Goal: Check status

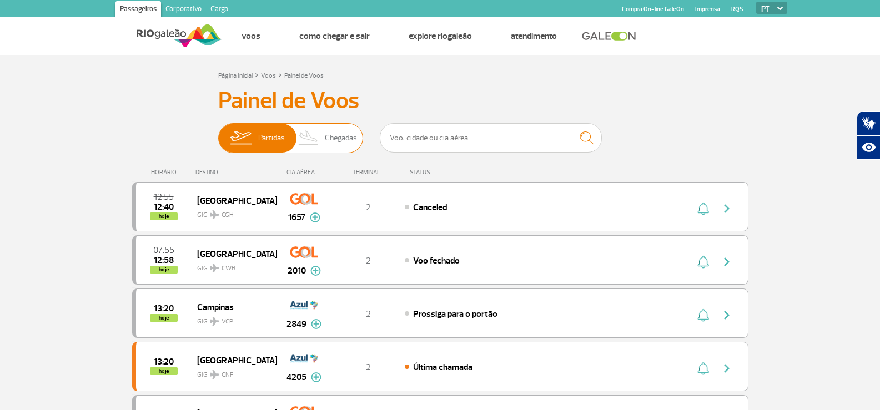
click at [330, 128] on span "Chegadas" at bounding box center [341, 138] width 32 height 29
click at [218, 133] on input "Partidas Chegadas" at bounding box center [218, 133] width 0 height 0
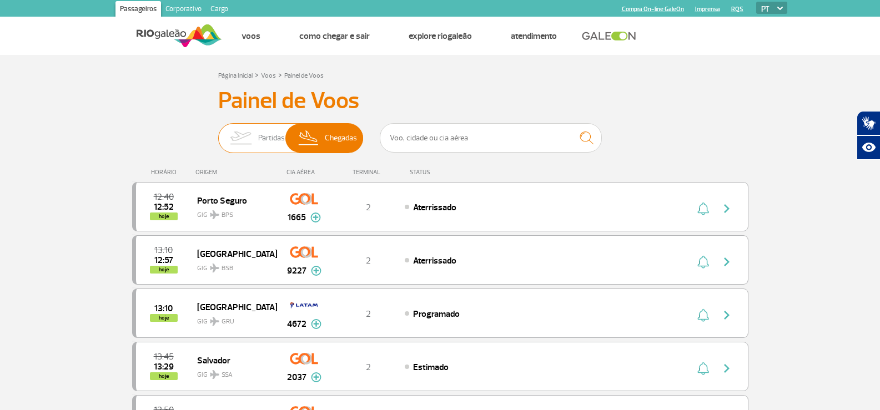
click at [267, 138] on span "Partidas" at bounding box center [271, 138] width 27 height 29
click at [218, 133] on input "Partidas Chegadas" at bounding box center [218, 133] width 0 height 0
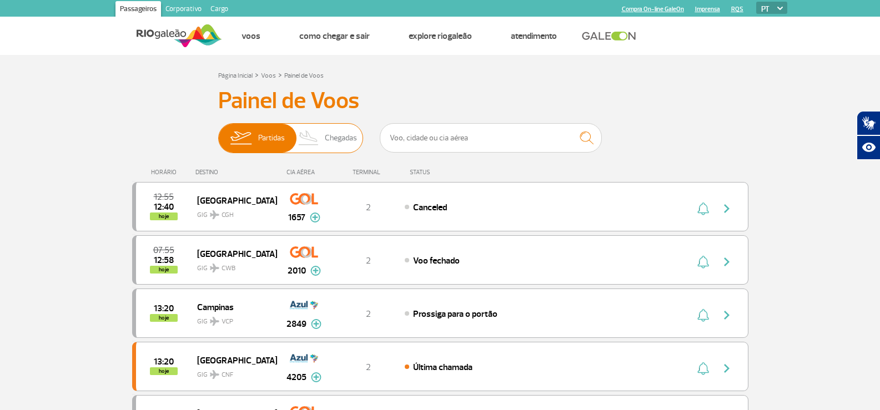
click at [317, 133] on img at bounding box center [308, 138] width 33 height 29
click at [218, 133] on input "Partidas Chegadas" at bounding box center [218, 133] width 0 height 0
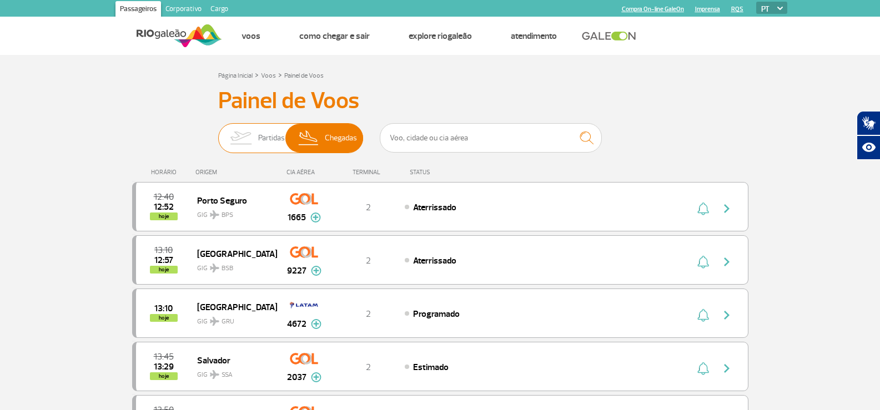
click at [267, 131] on span "Partidas" at bounding box center [271, 138] width 27 height 29
click at [218, 133] on input "Partidas Chegadas" at bounding box center [218, 133] width 0 height 0
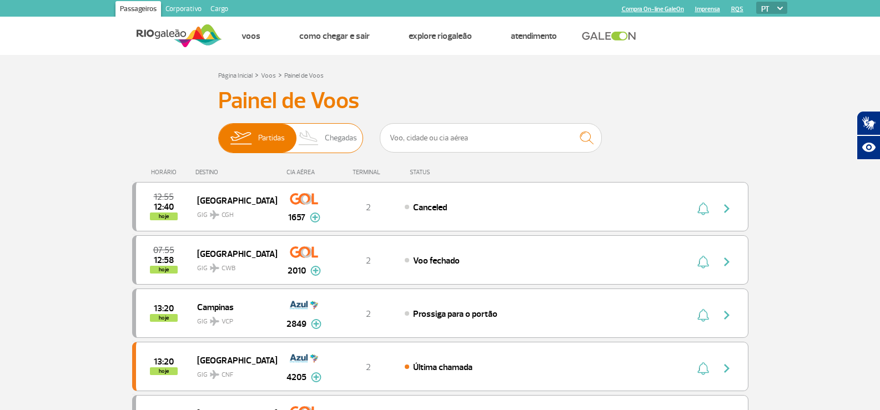
click at [316, 139] on img at bounding box center [308, 138] width 33 height 29
click at [218, 133] on input "Partidas Chegadas" at bounding box center [218, 133] width 0 height 0
